Goal: Task Accomplishment & Management: Use online tool/utility

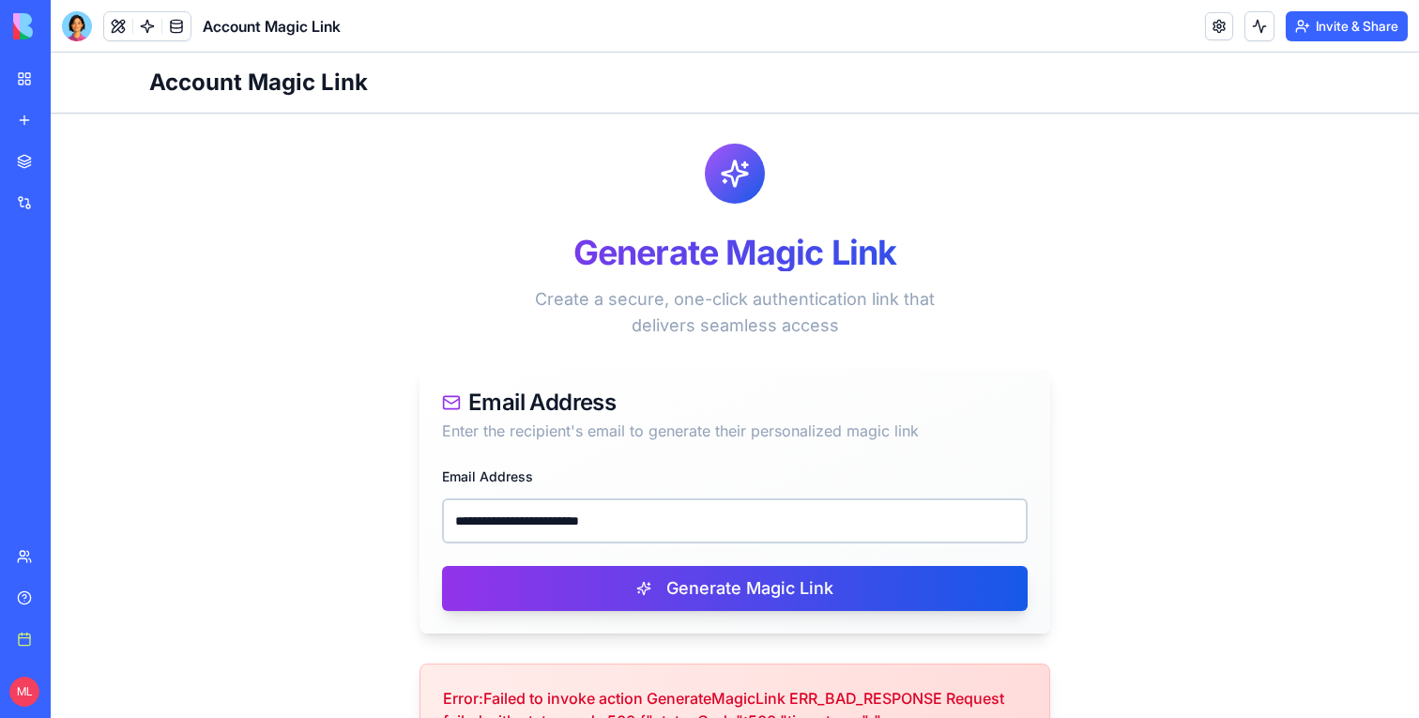
scroll to position [187, 0]
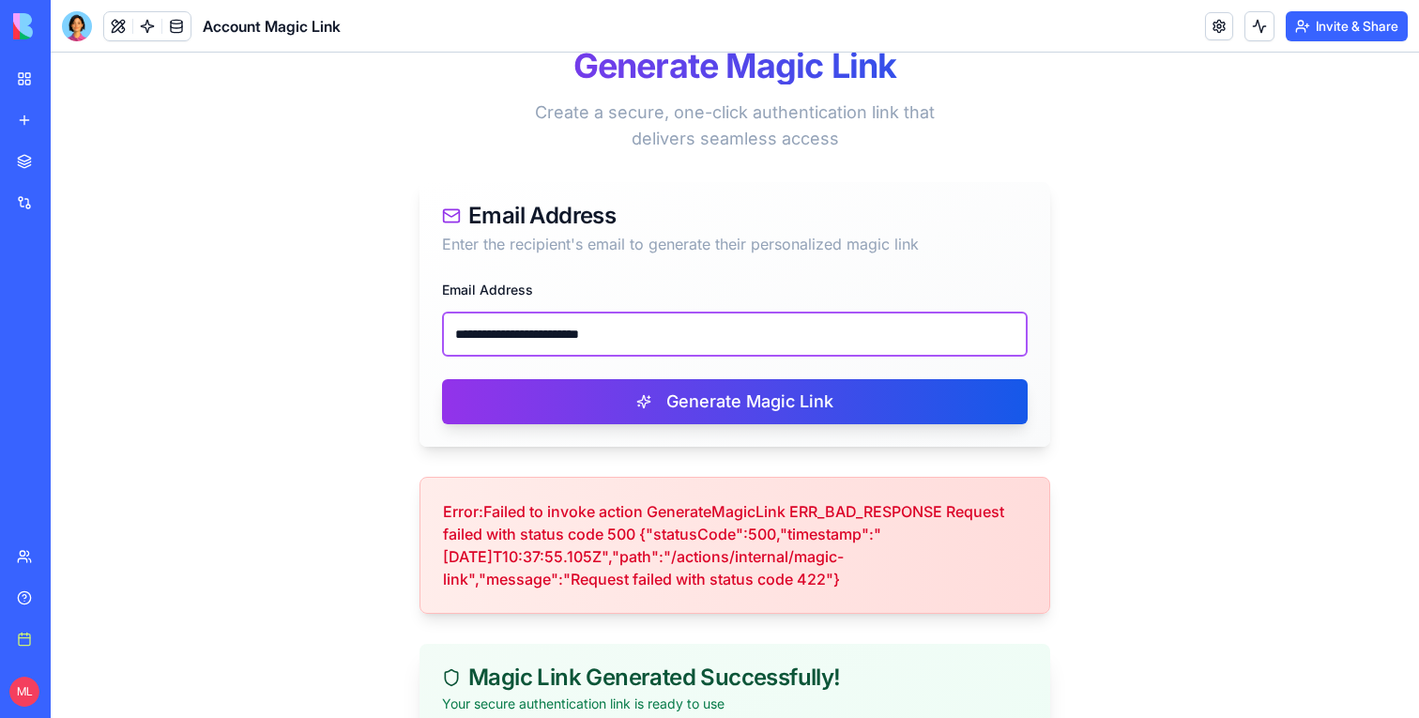
click at [530, 325] on input "**********" at bounding box center [735, 334] width 586 height 45
paste input "email"
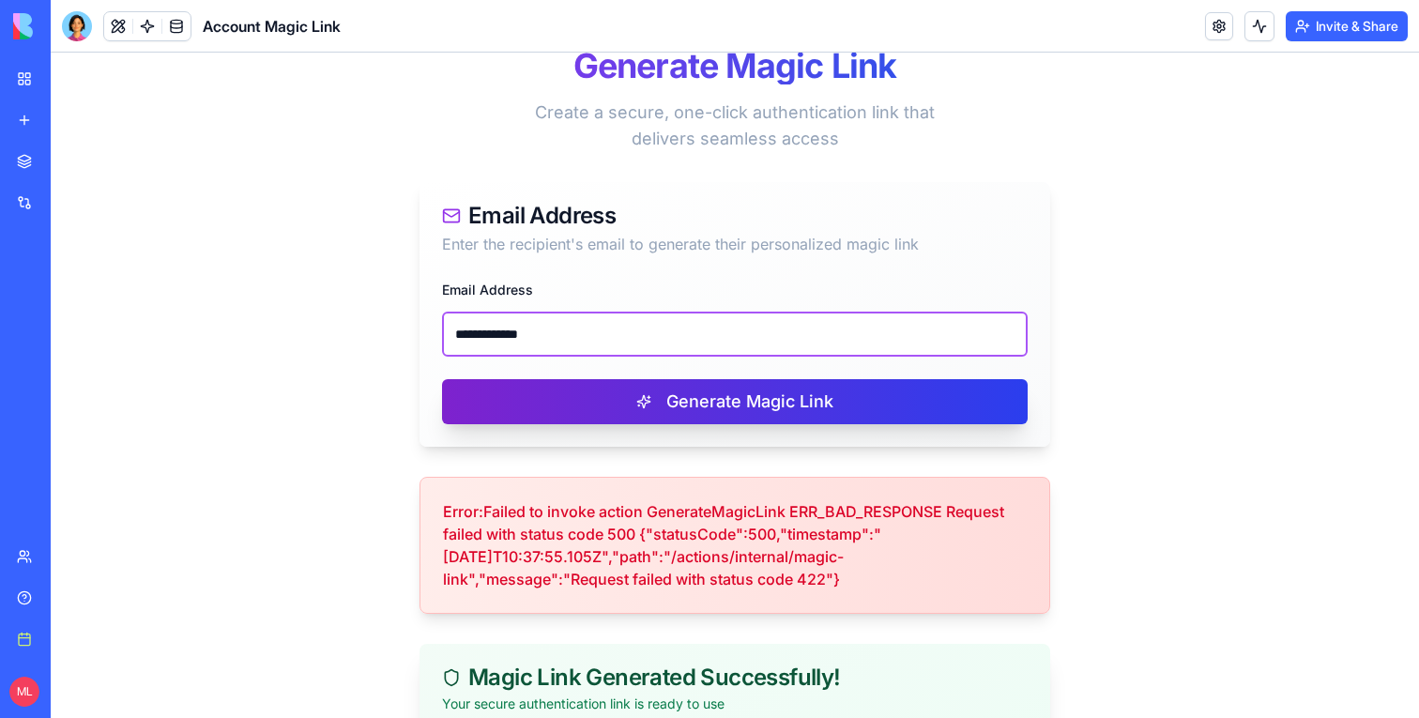
type input "**********"
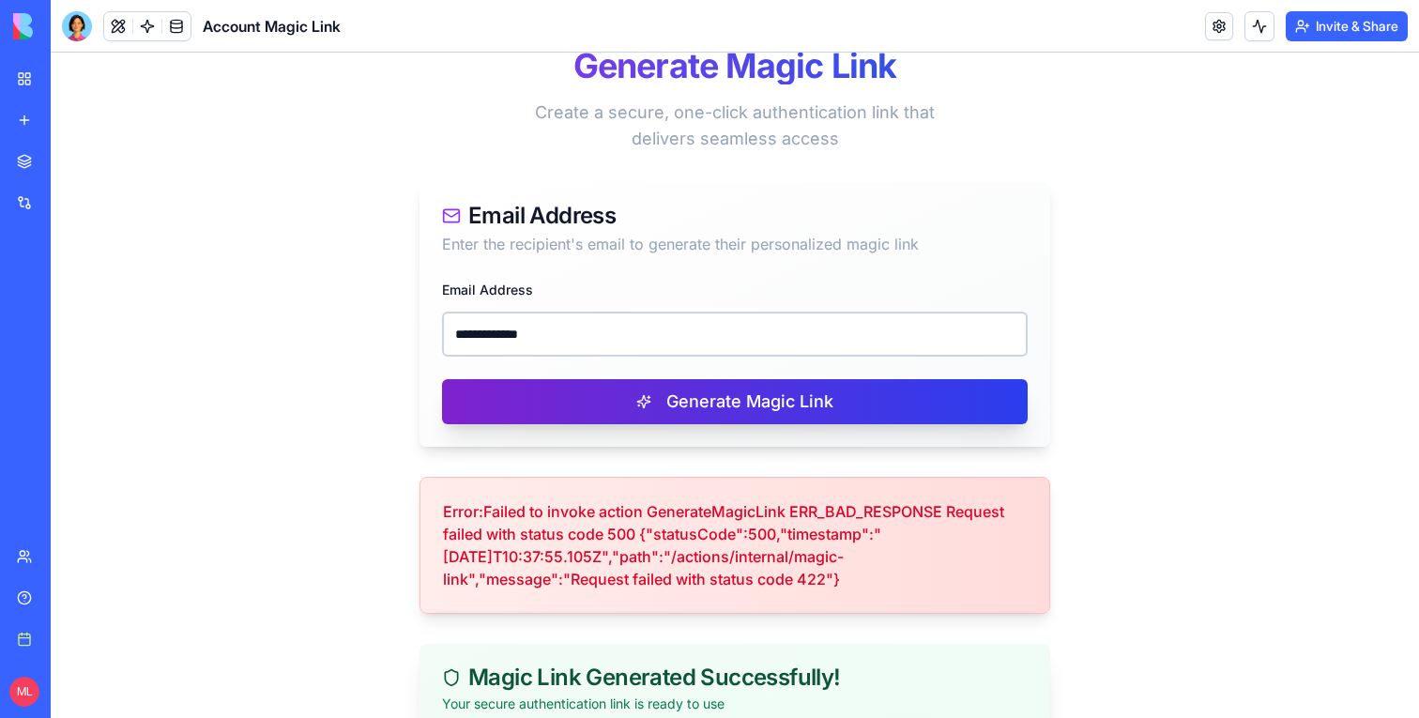
click at [584, 399] on button "Generate Magic Link" at bounding box center [735, 401] width 586 height 45
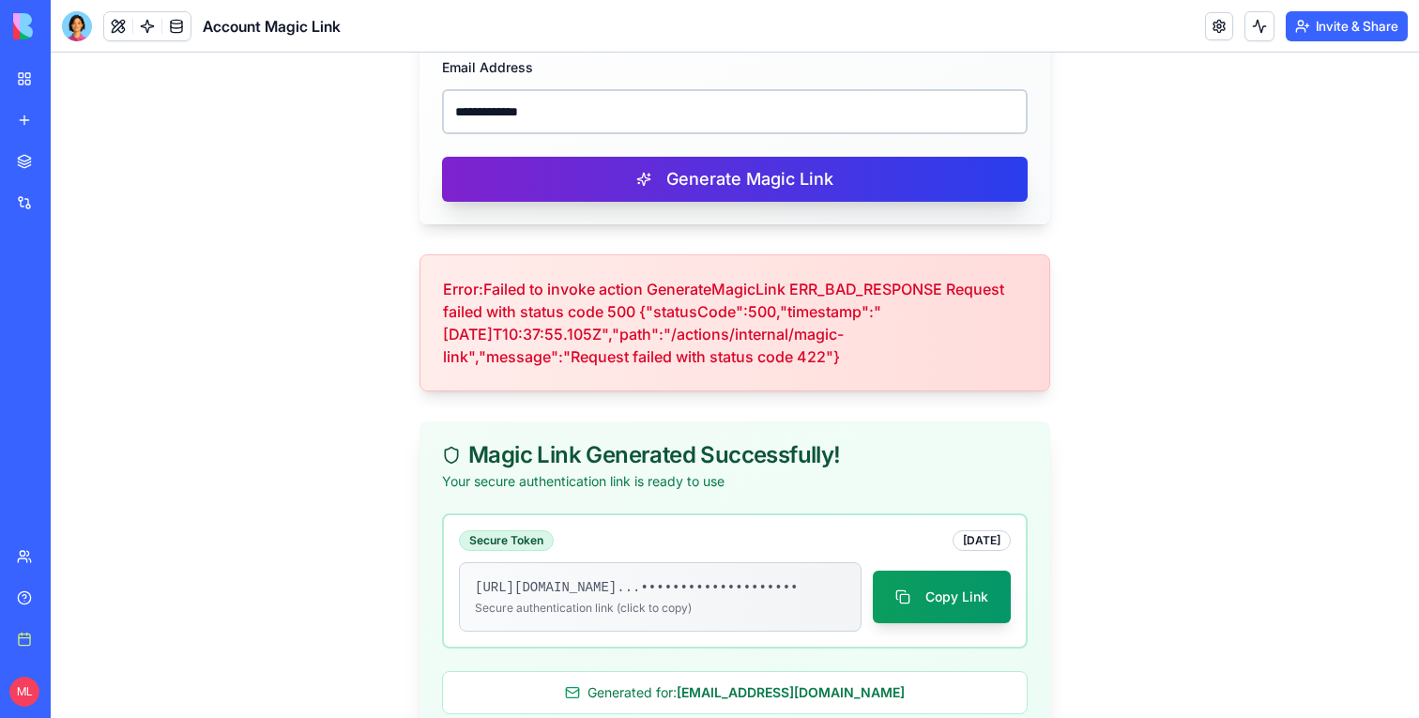
scroll to position [454, 0]
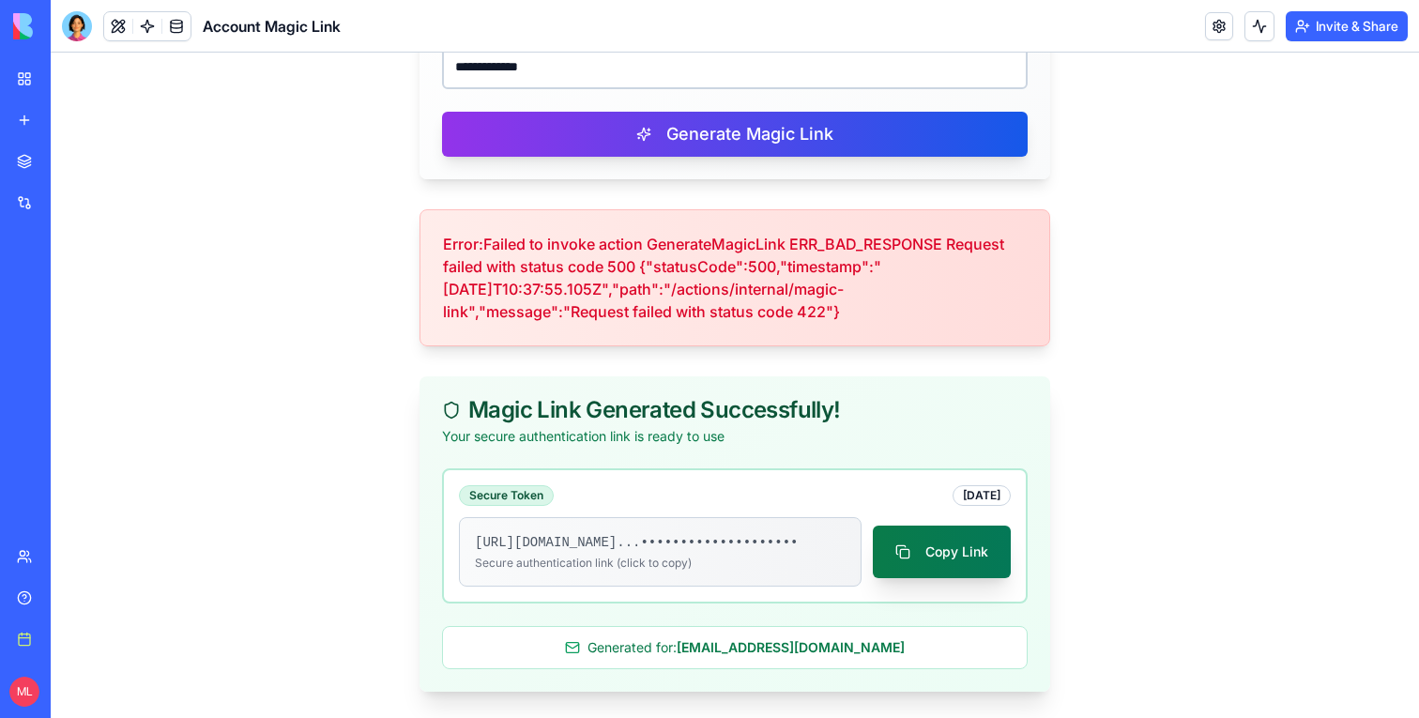
click at [955, 568] on button "Copy Link" at bounding box center [942, 552] width 138 height 53
click at [949, 563] on button "Copy Link" at bounding box center [942, 552] width 138 height 53
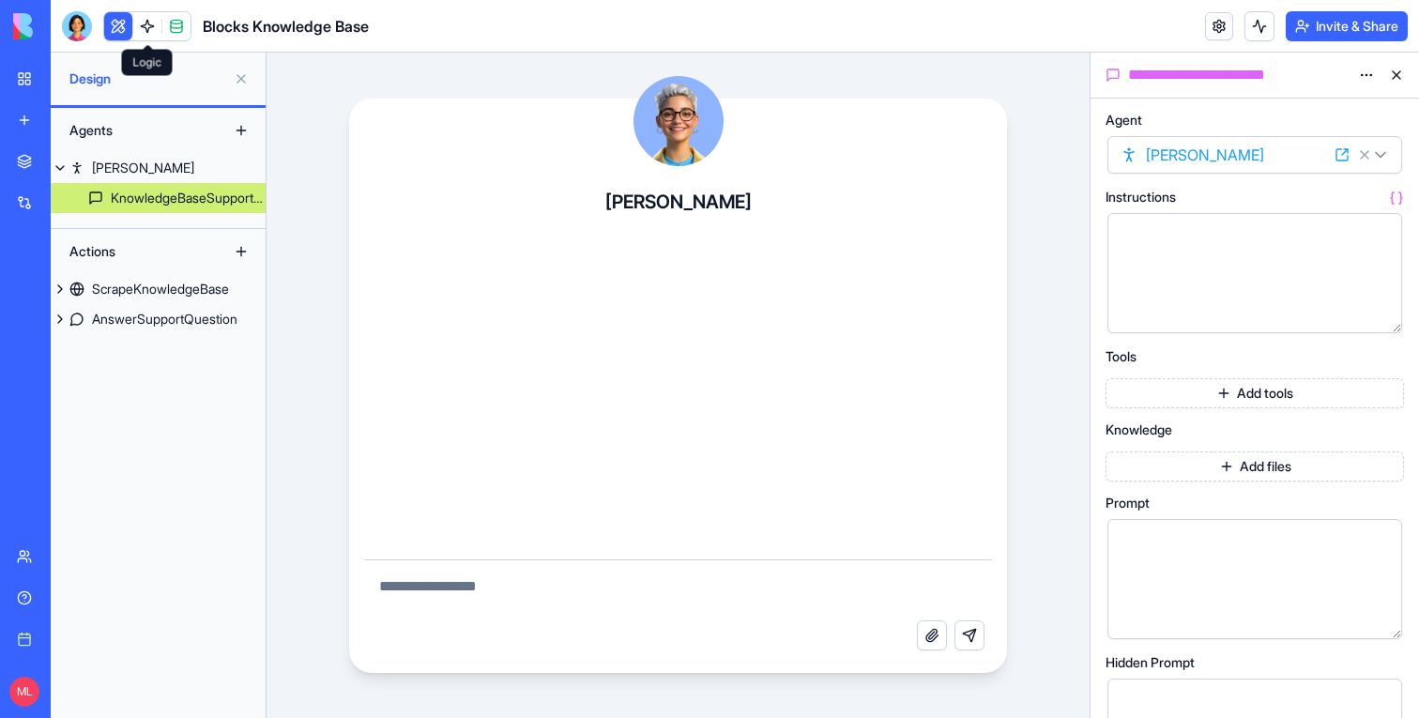
scroll to position [3092, 0]
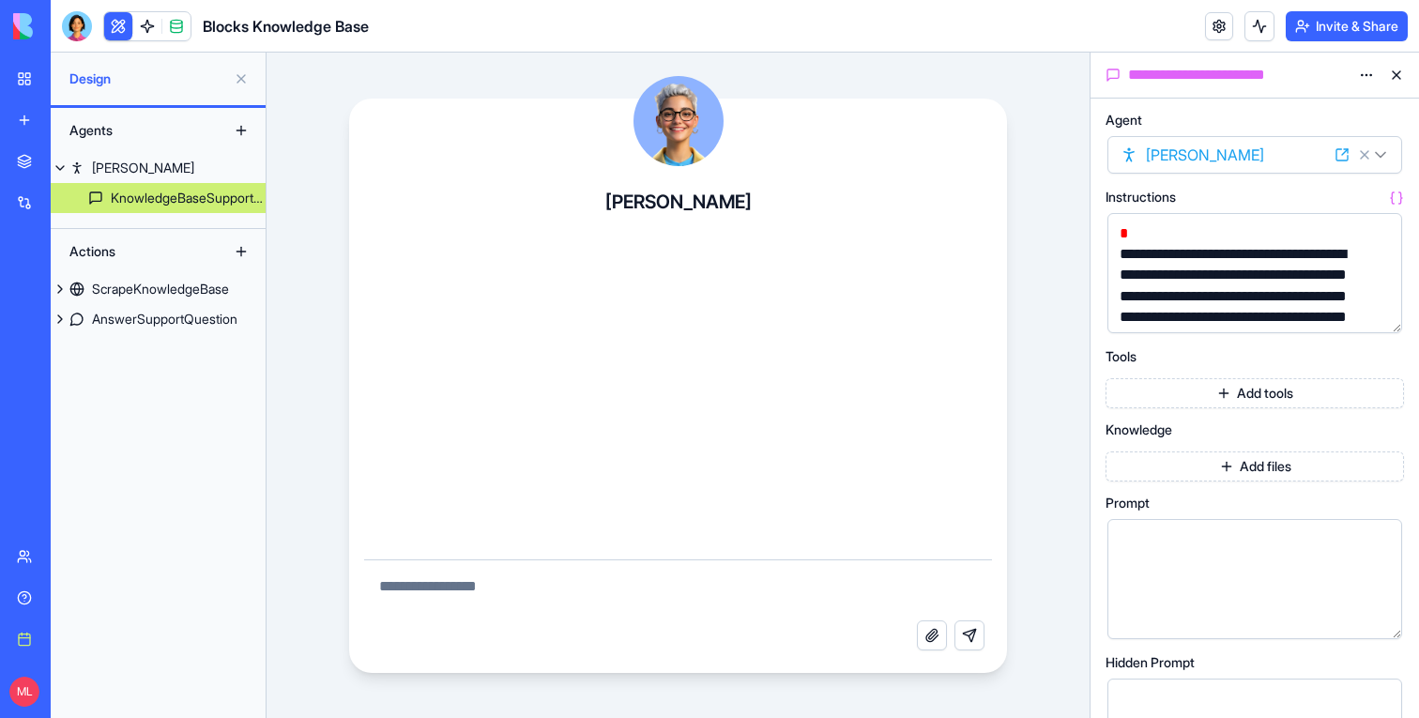
click at [121, 29] on button at bounding box center [118, 26] width 28 height 28
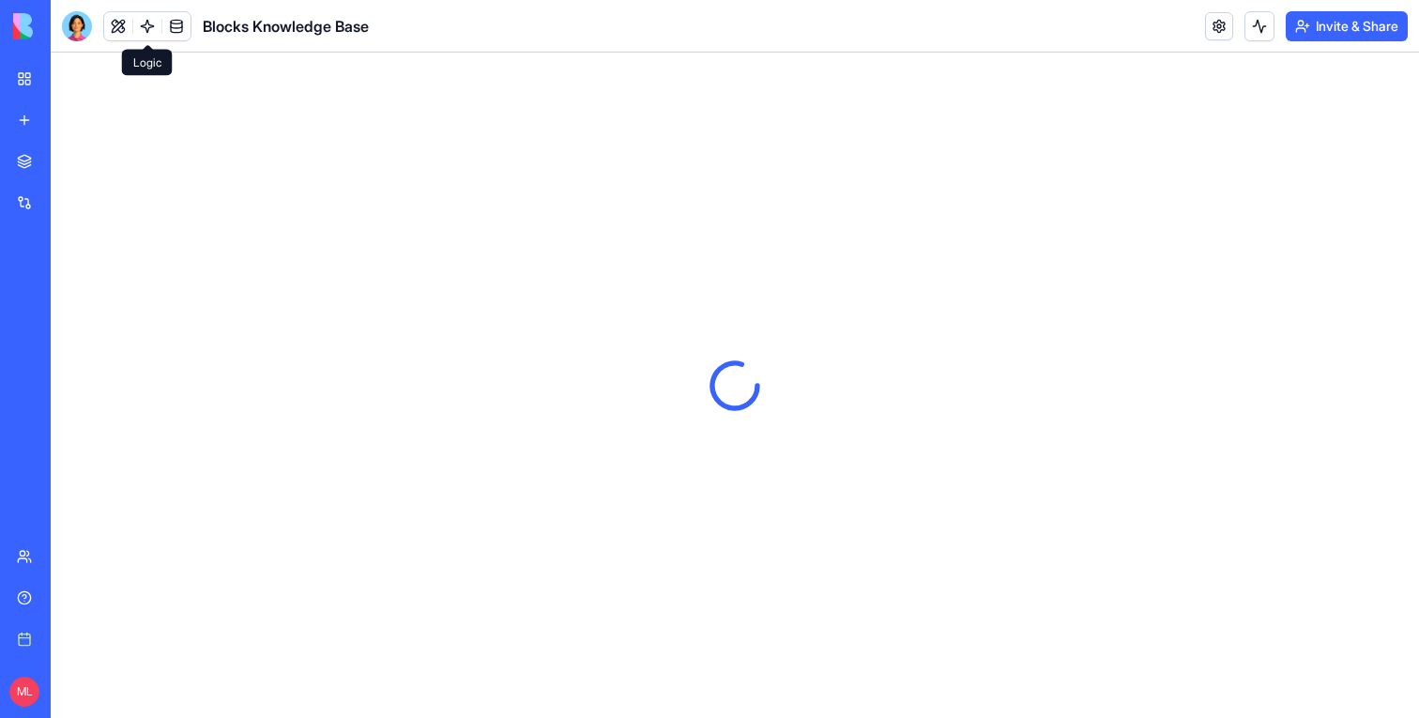
click at [148, 26] on link at bounding box center [147, 26] width 28 height 28
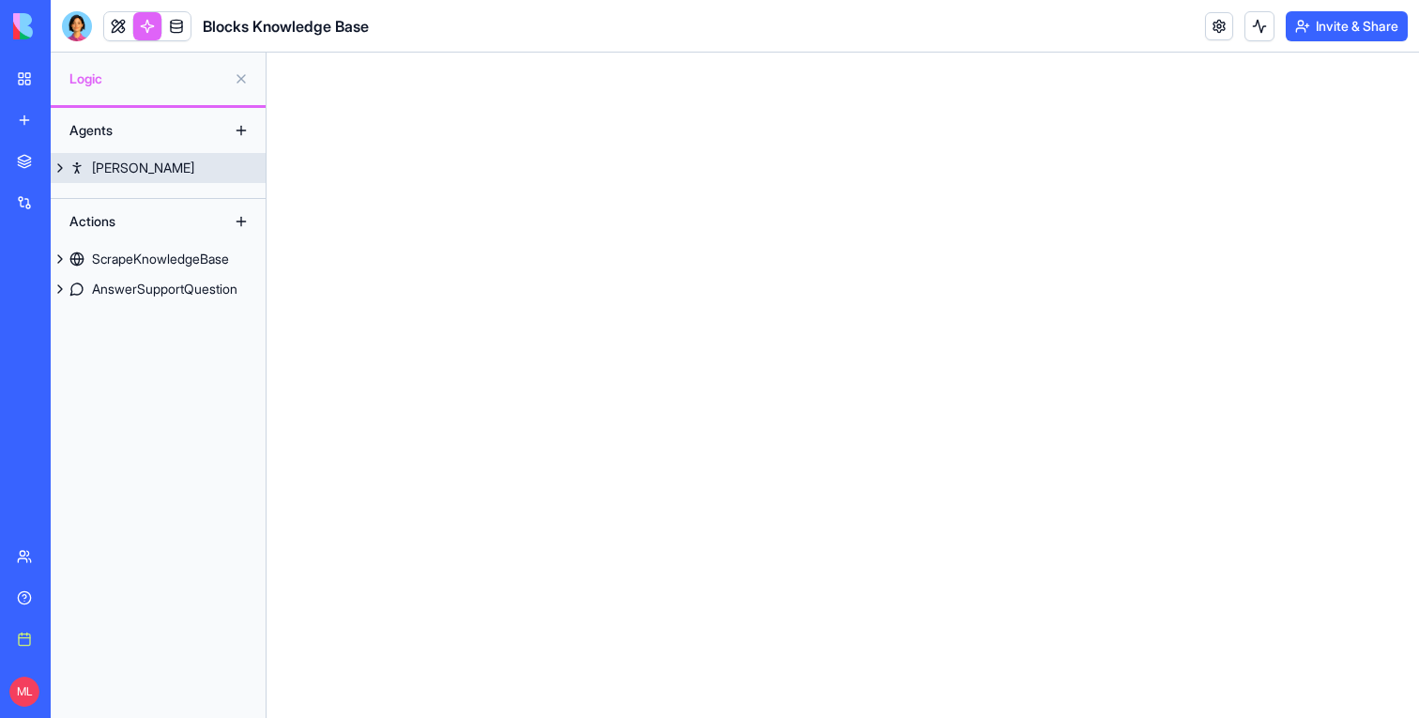
click at [141, 170] on link "[PERSON_NAME]" at bounding box center [158, 168] width 215 height 30
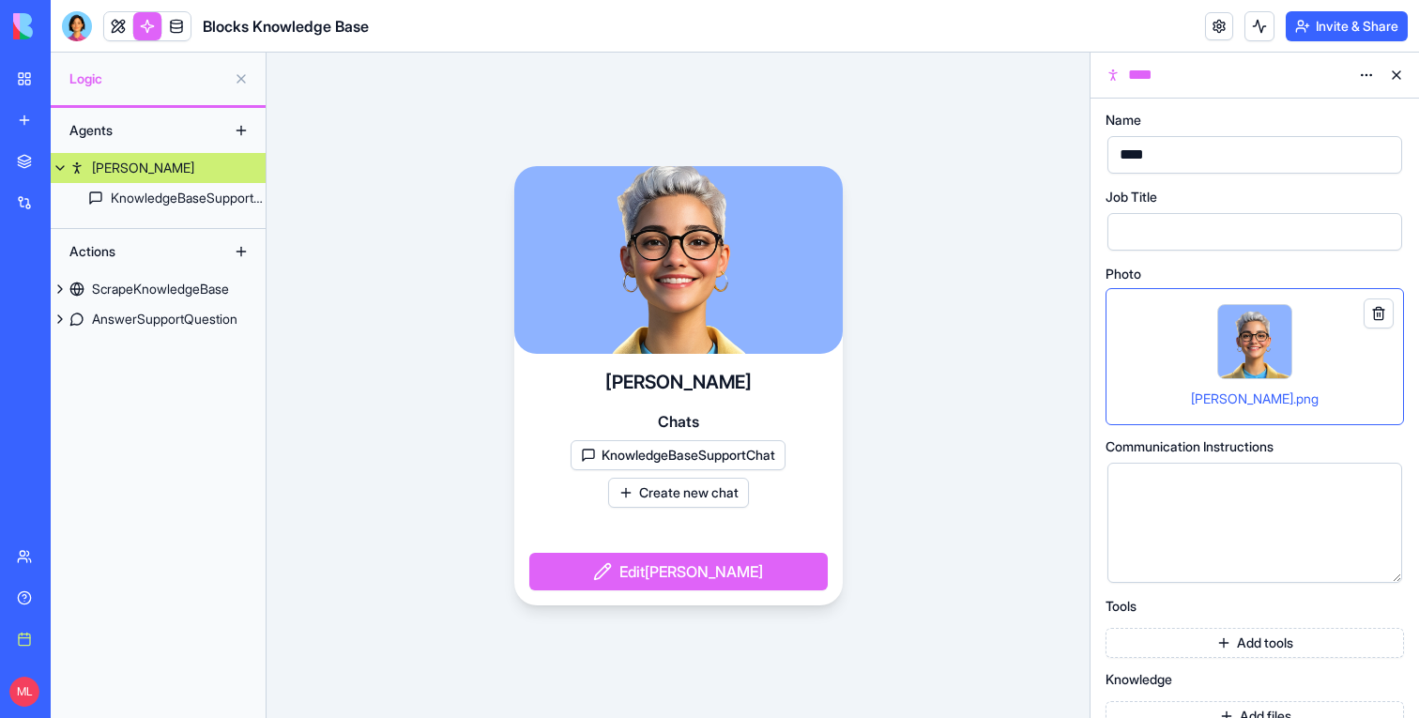
scroll to position [28, 0]
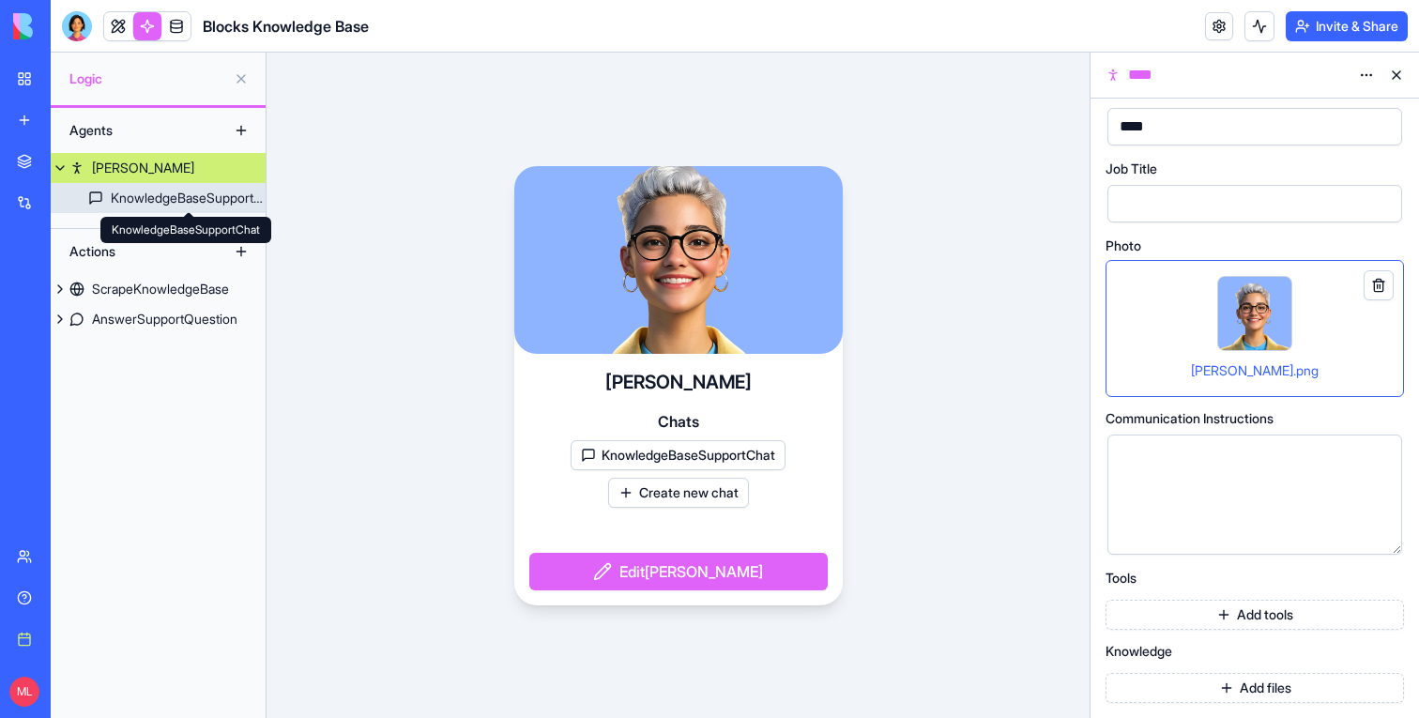
click at [183, 202] on div "KnowledgeBaseSupportChat" at bounding box center [188, 198] width 155 height 19
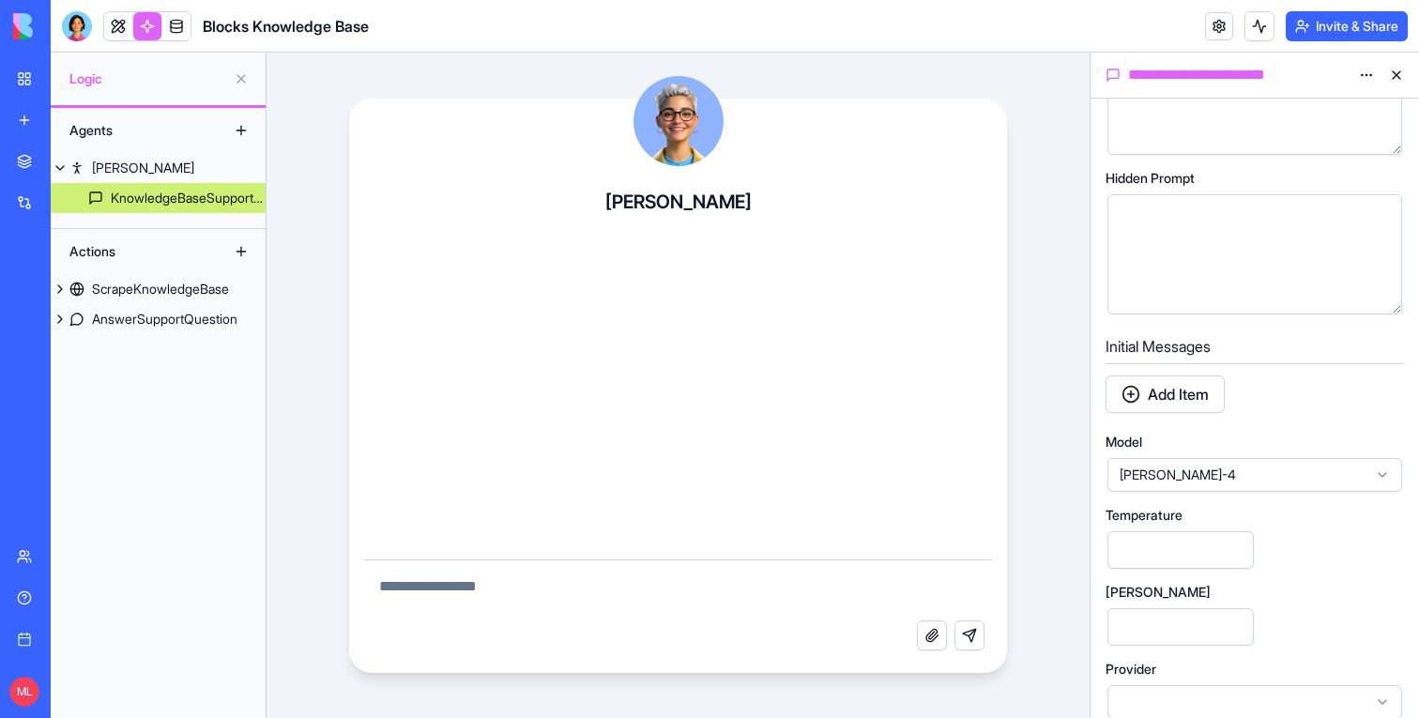
scroll to position [540, 0]
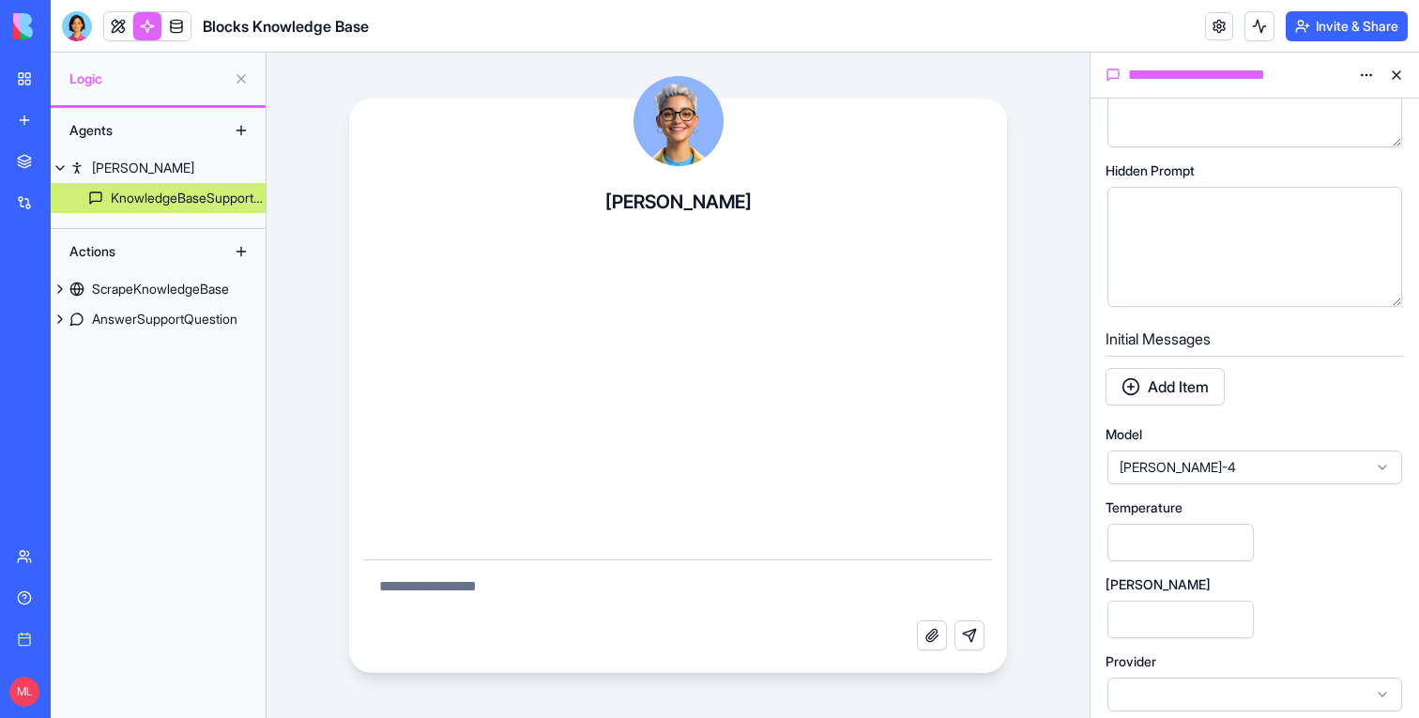
click at [1162, 372] on button "Add Item" at bounding box center [1165, 387] width 119 height 38
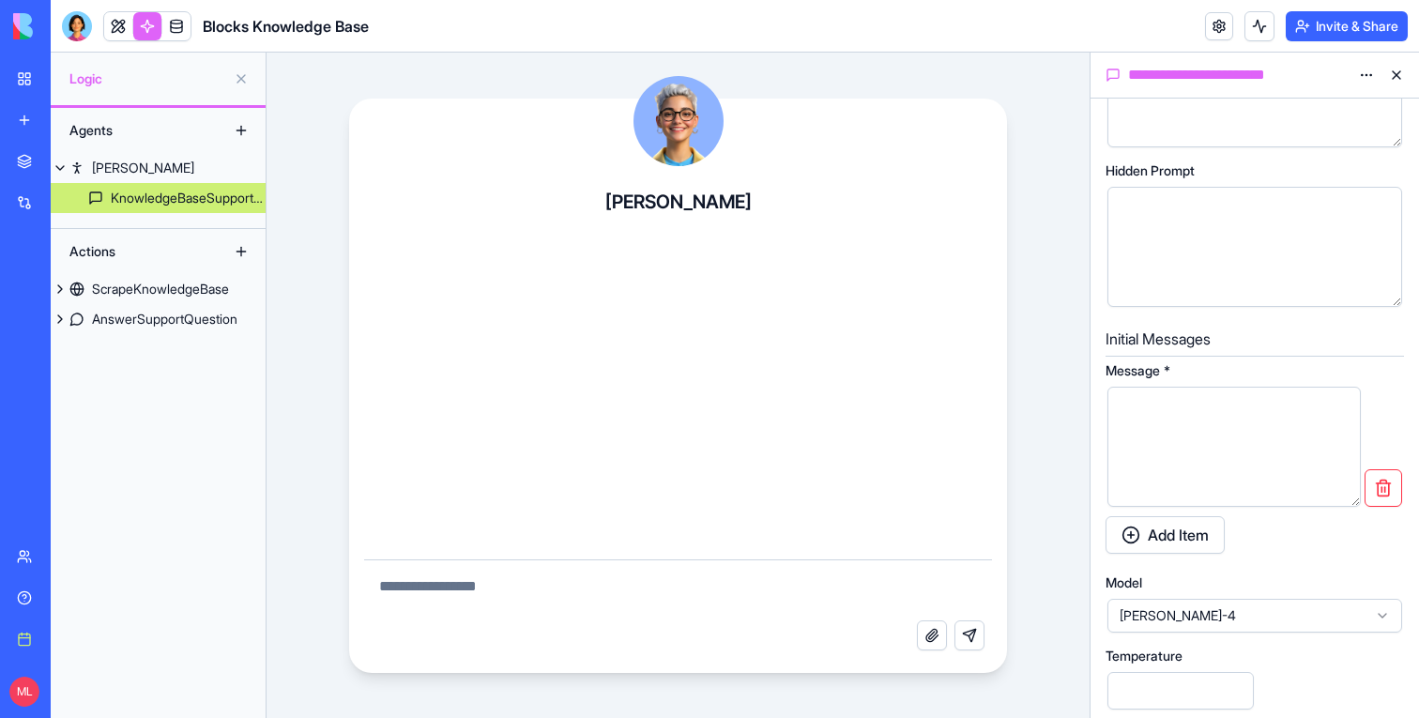
click at [1382, 496] on button "button" at bounding box center [1384, 488] width 38 height 38
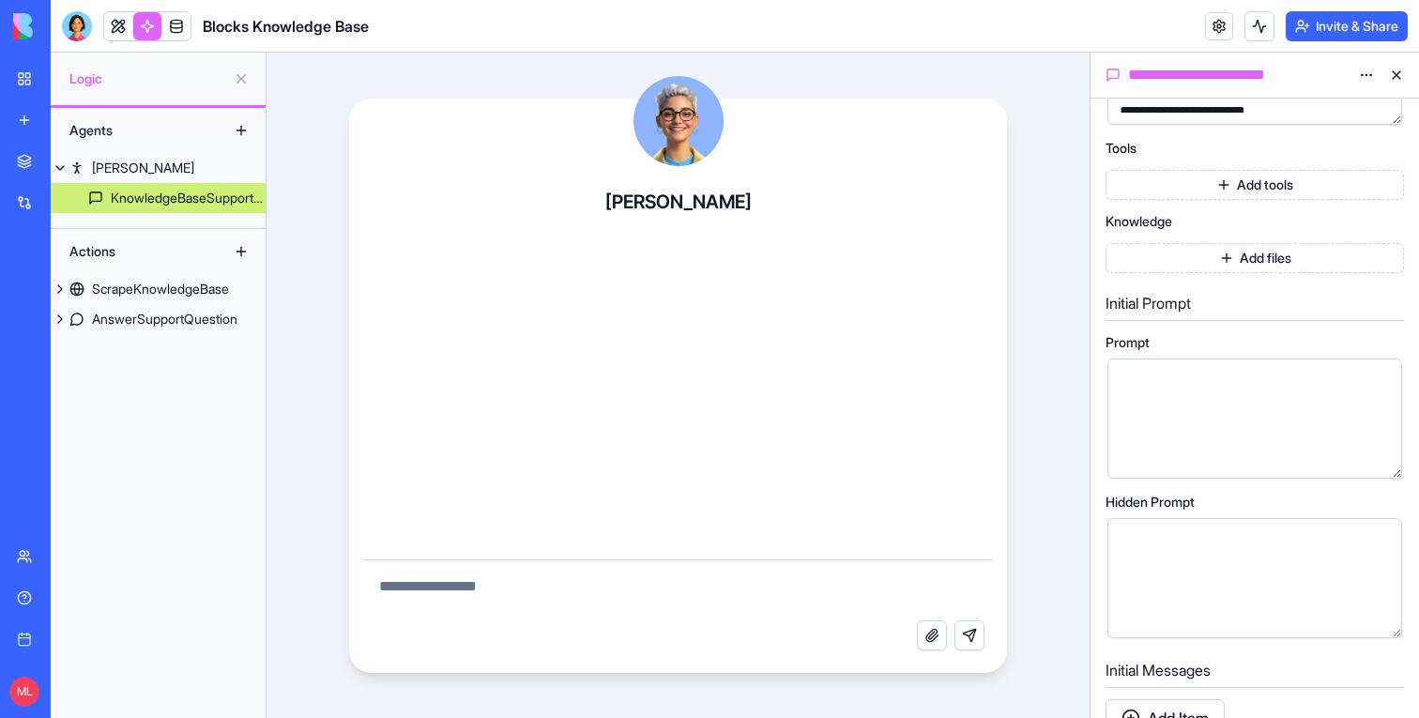
scroll to position [0, 0]
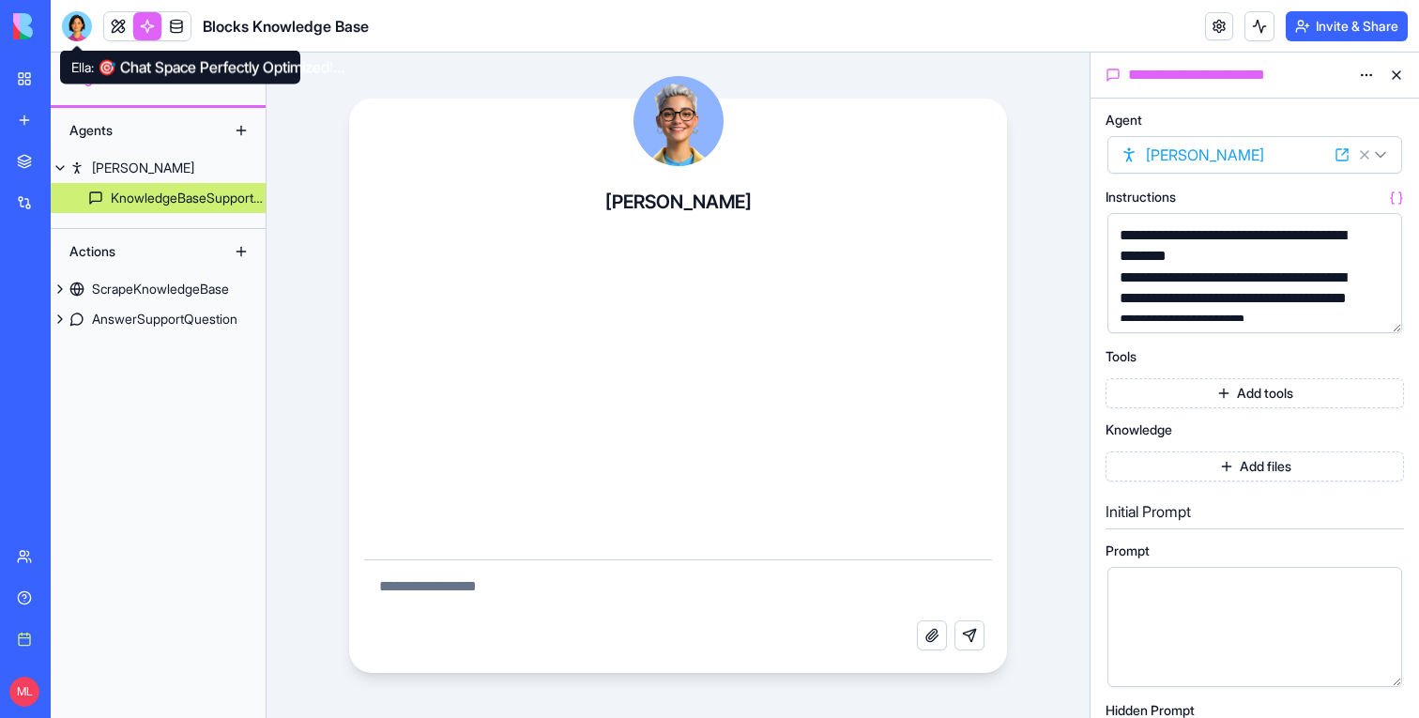
click at [82, 15] on div at bounding box center [77, 26] width 30 height 30
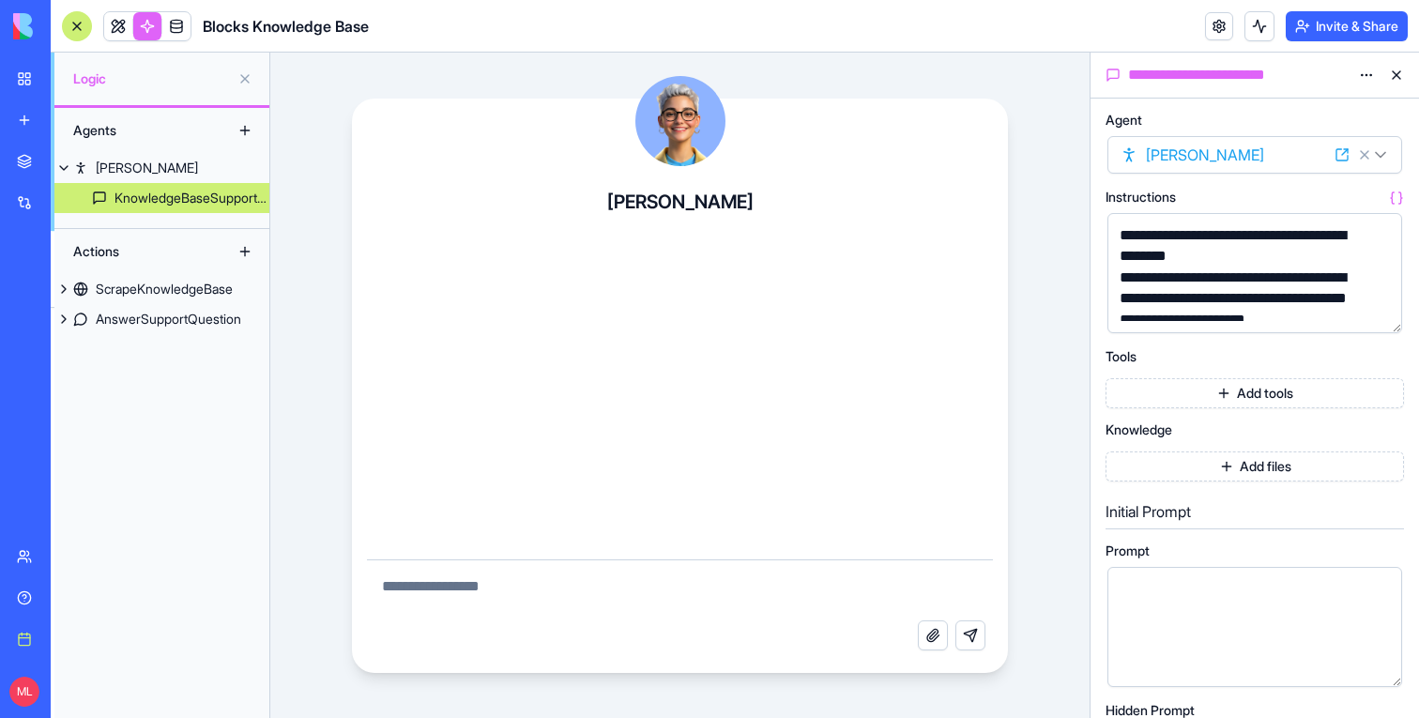
scroll to position [23674, 0]
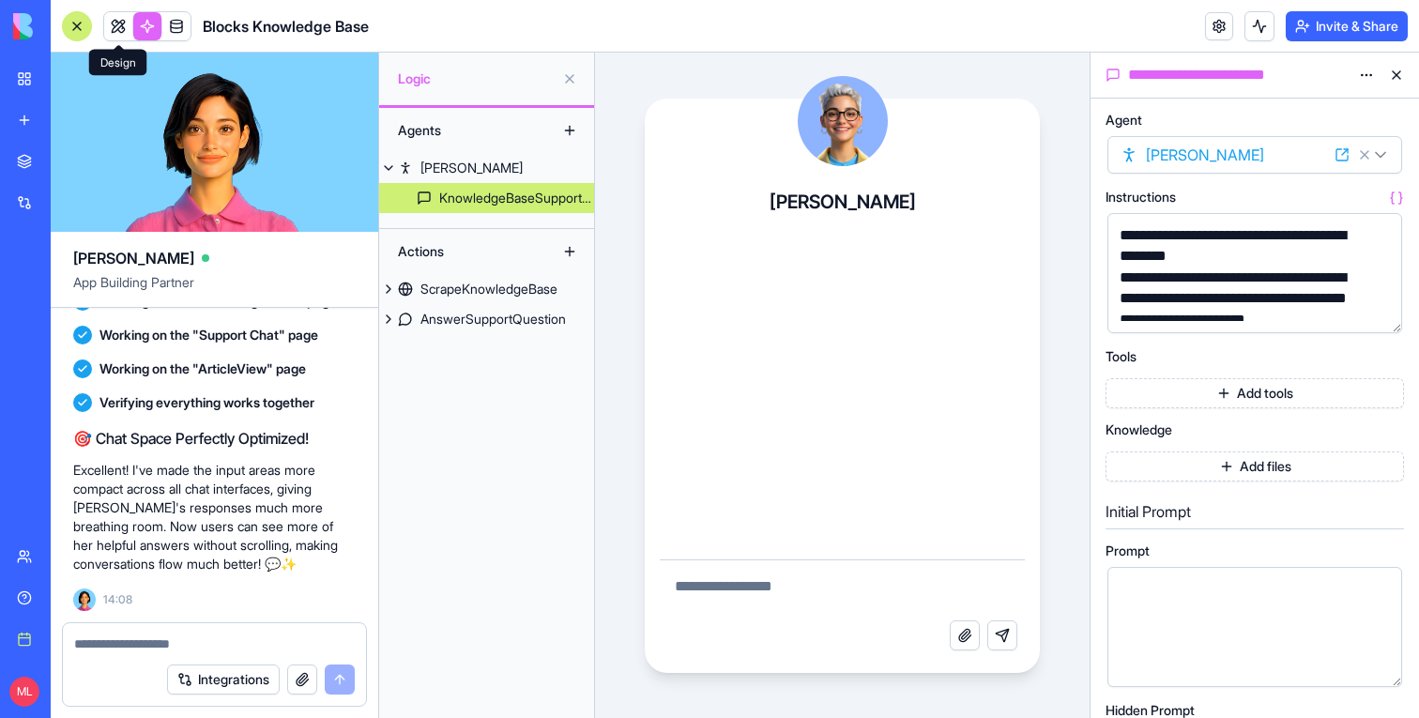
click at [198, 651] on textarea at bounding box center [214, 643] width 281 height 19
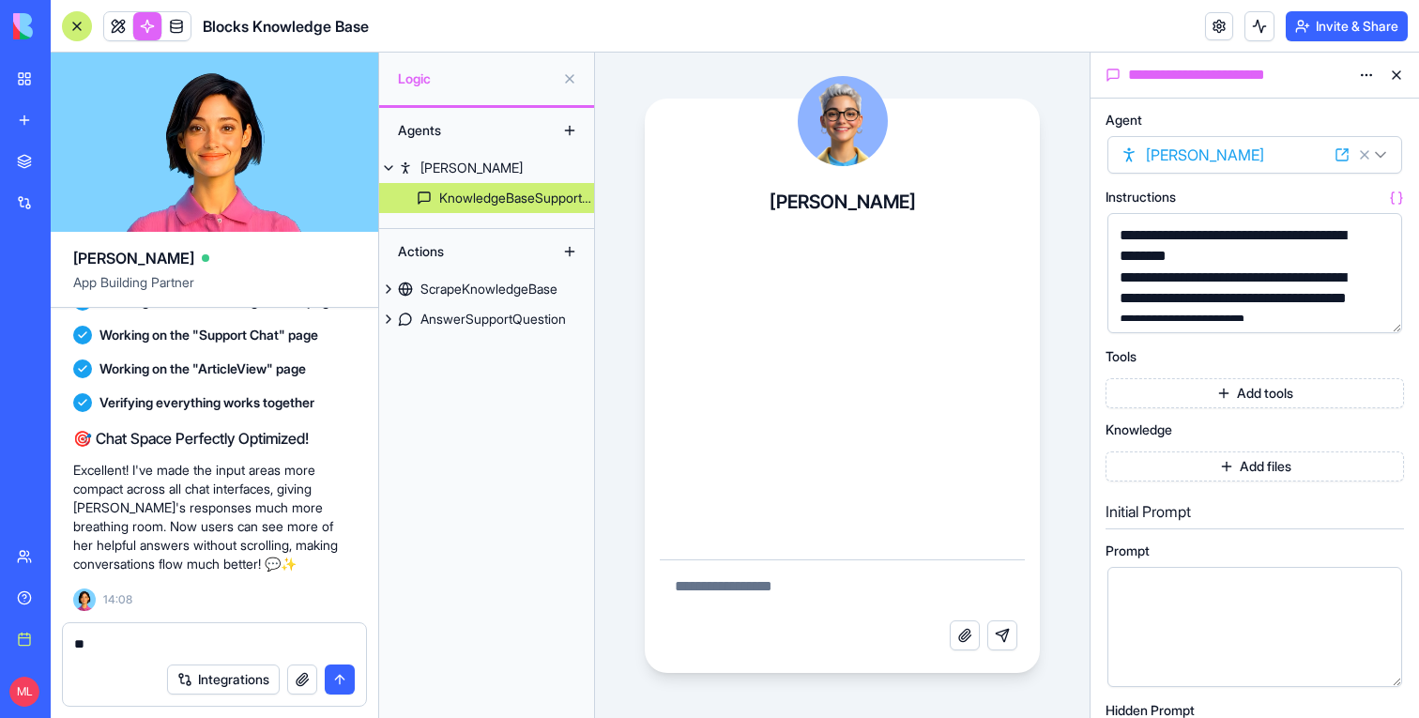
type textarea "*"
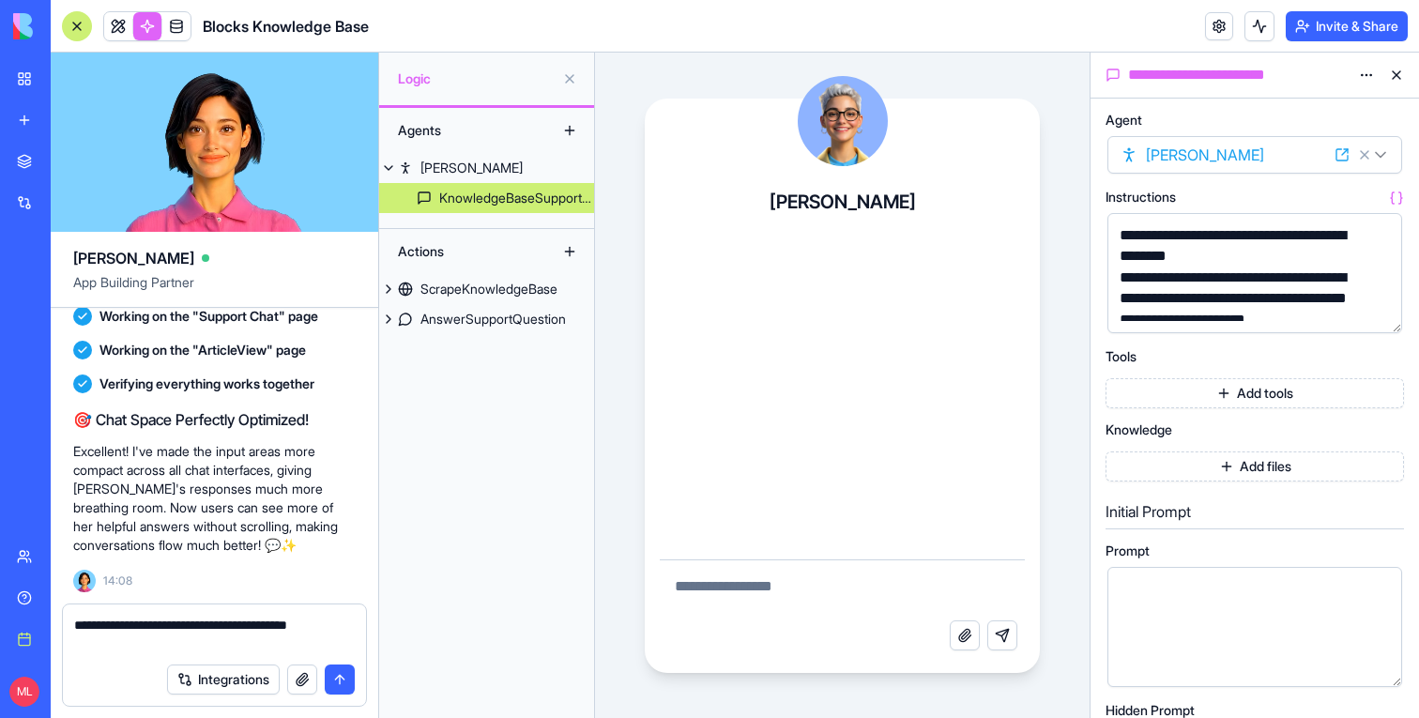
type textarea "**********"
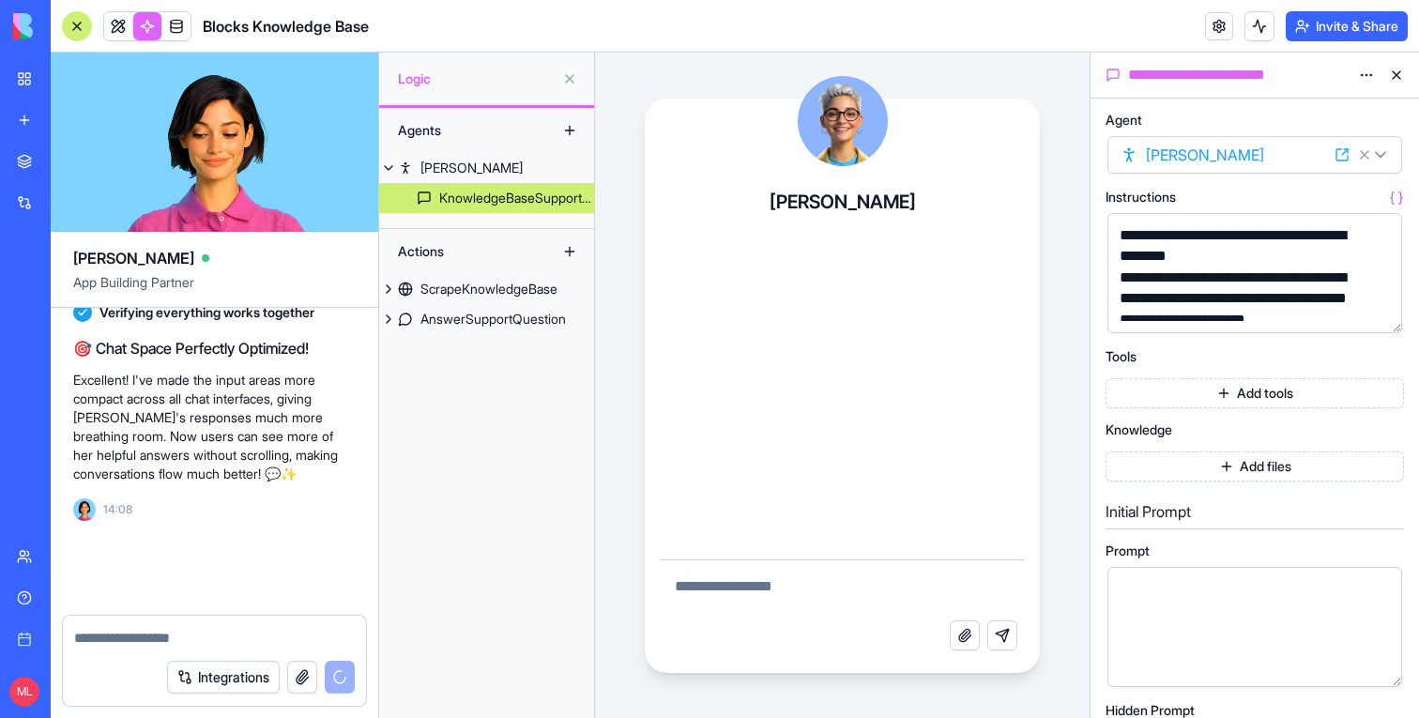
scroll to position [23764, 0]
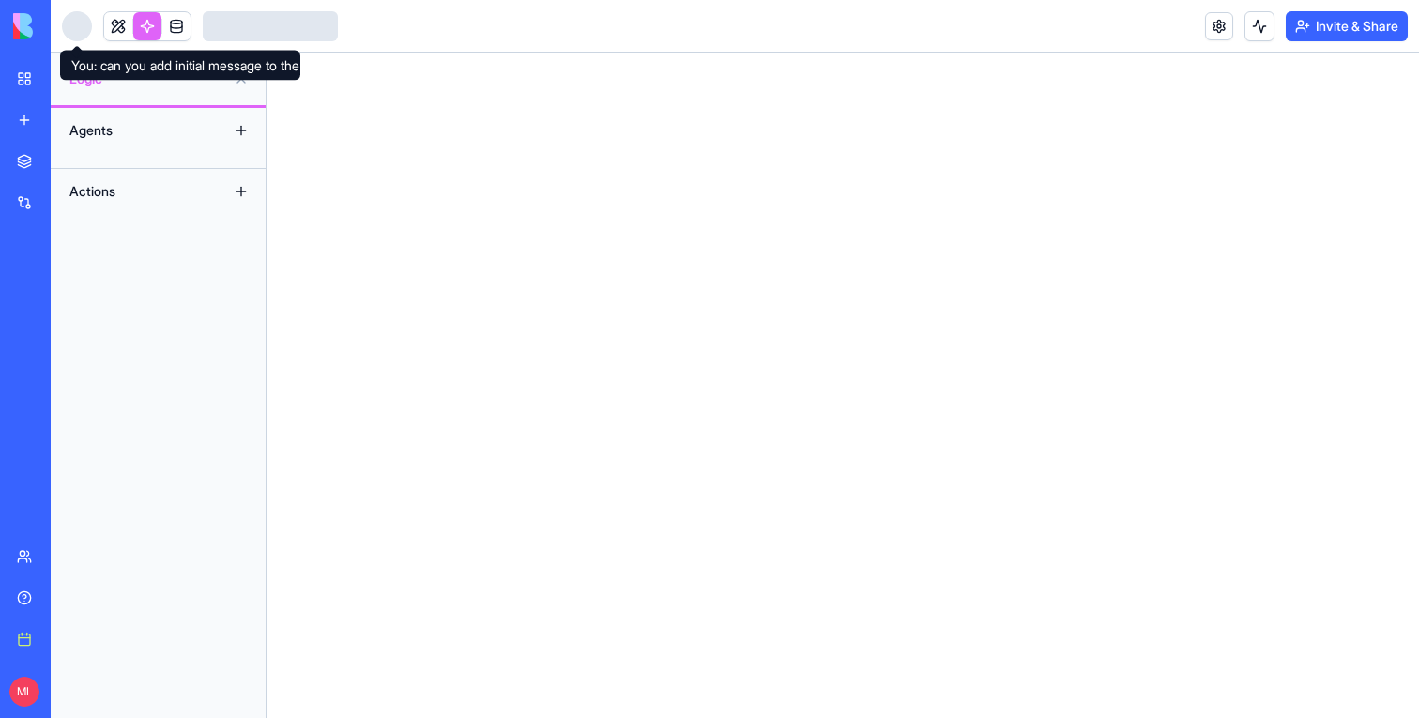
click at [79, 28] on div at bounding box center [77, 26] width 30 height 30
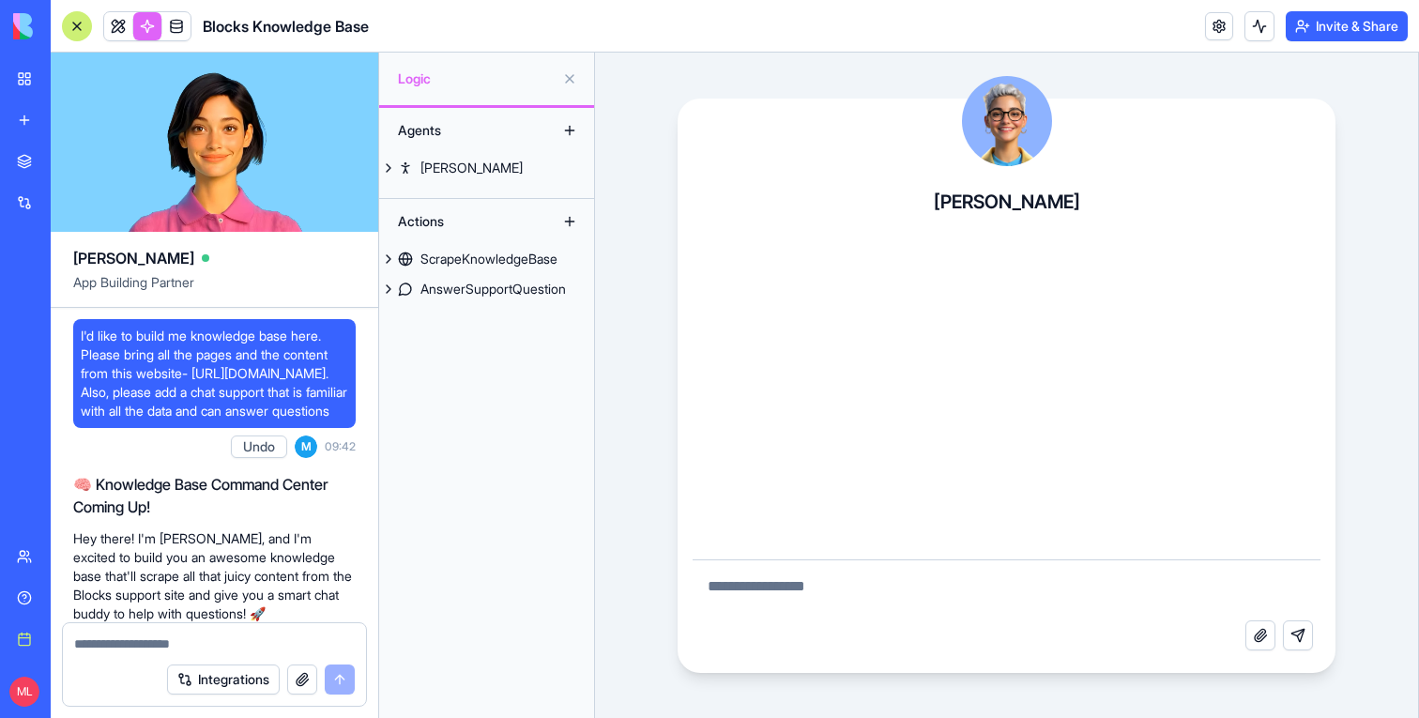
scroll to position [23764, 0]
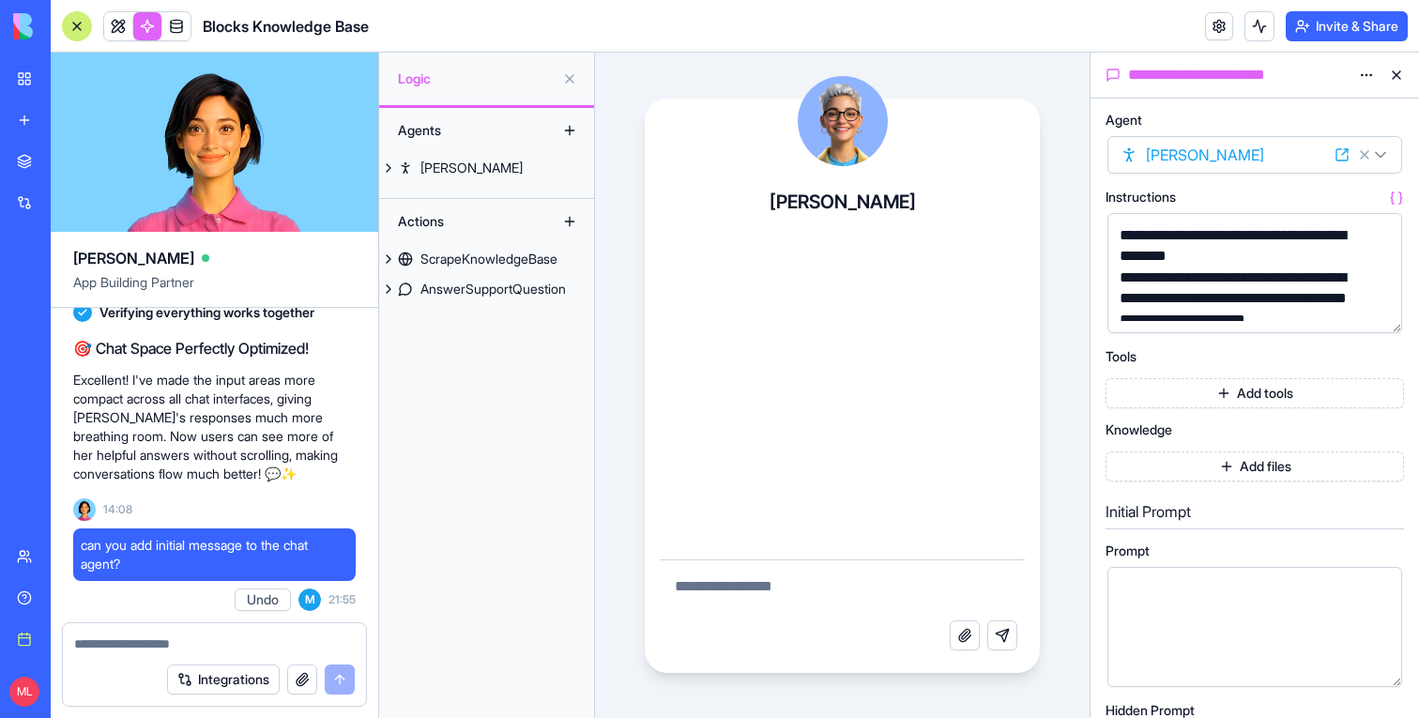
click at [264, 542] on span "can you add initial message to the chat agent?" at bounding box center [214, 555] width 267 height 38
copy span "can you add initial message to the chat agent?"
click at [247, 656] on div "Integrations" at bounding box center [214, 679] width 303 height 53
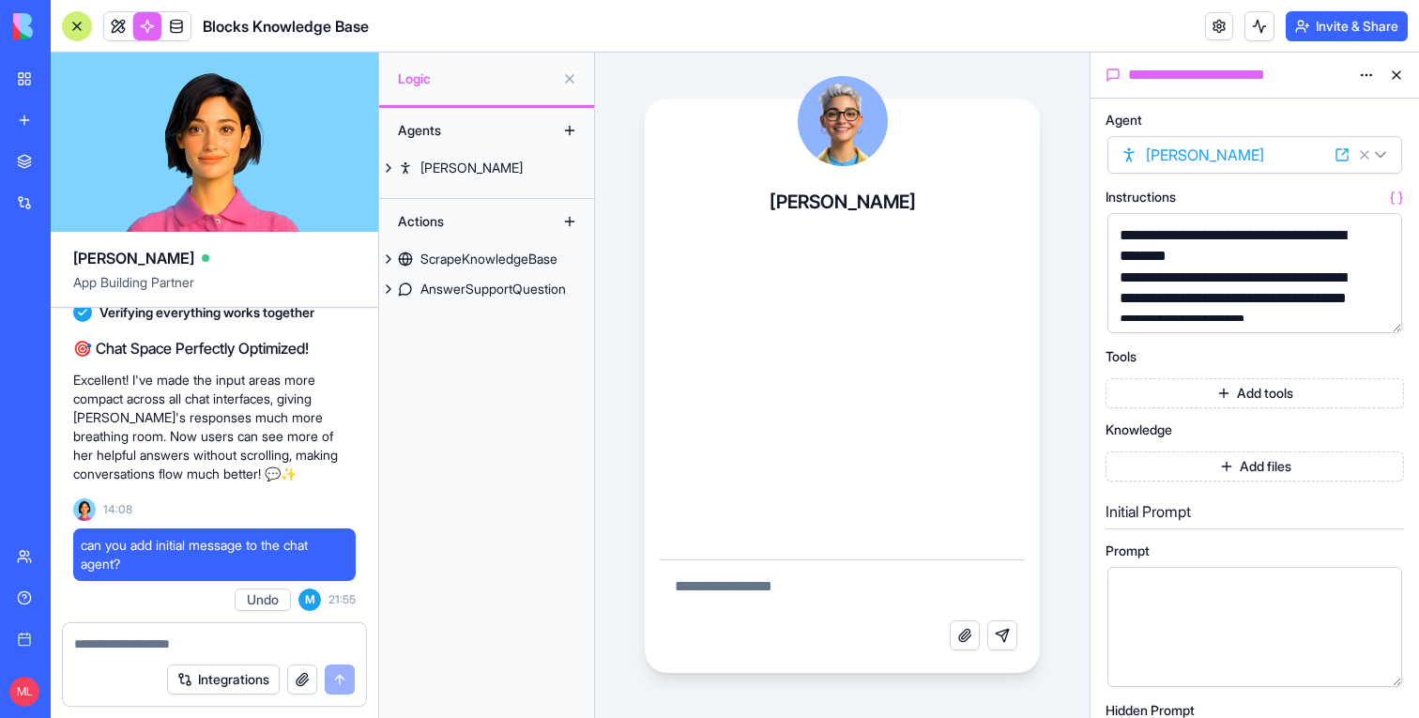
click at [241, 649] on textarea at bounding box center [214, 643] width 281 height 19
paste textarea "**********"
type textarea "**********"
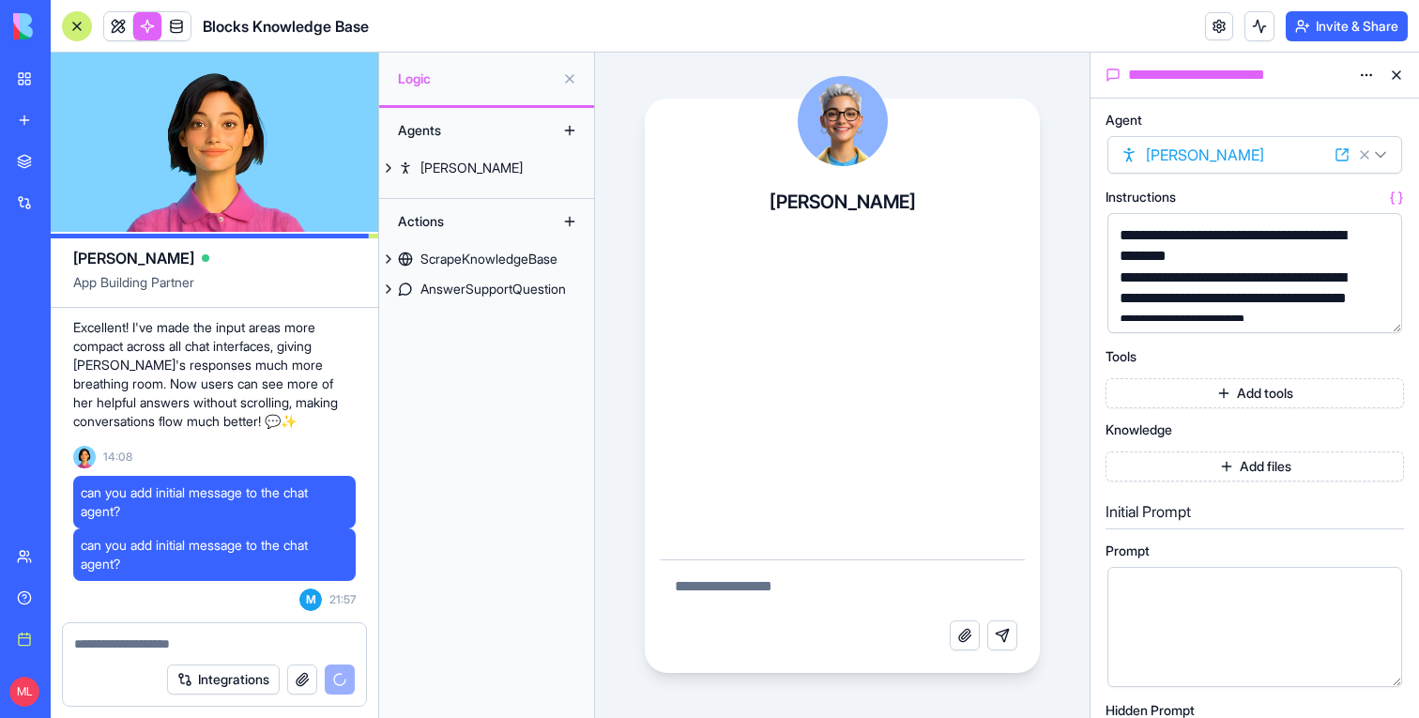
scroll to position [23940, 0]
